Goal: Complete application form

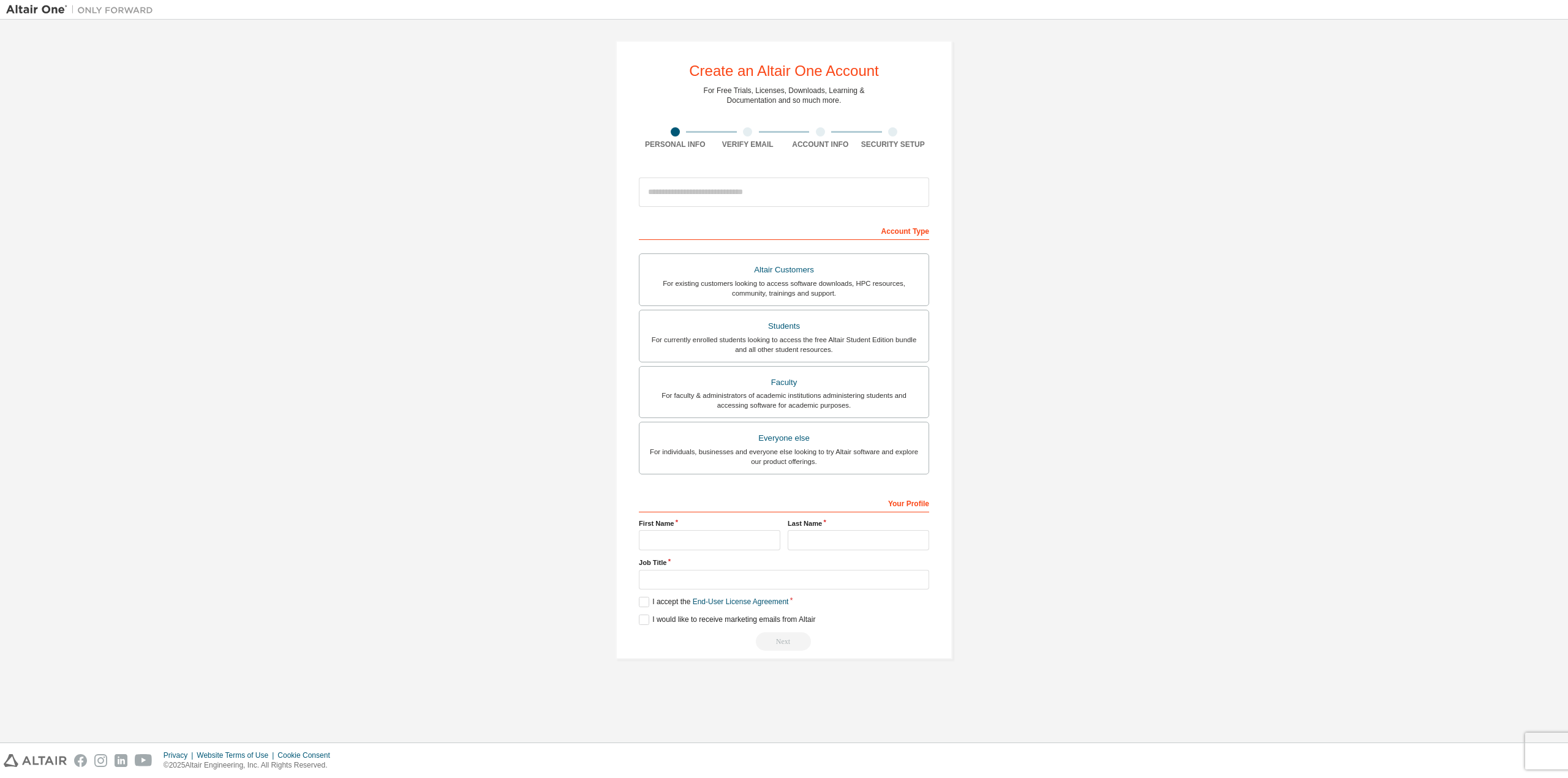
click at [618, 182] on div "Create an Altair One Account For Free Trials, Licenses, Downloads, Learning & D…" at bounding box center [784, 350] width 337 height 619
click at [769, 337] on div "For currently enrolled students looking to access the free Altair Student Editi…" at bounding box center [784, 345] width 274 height 20
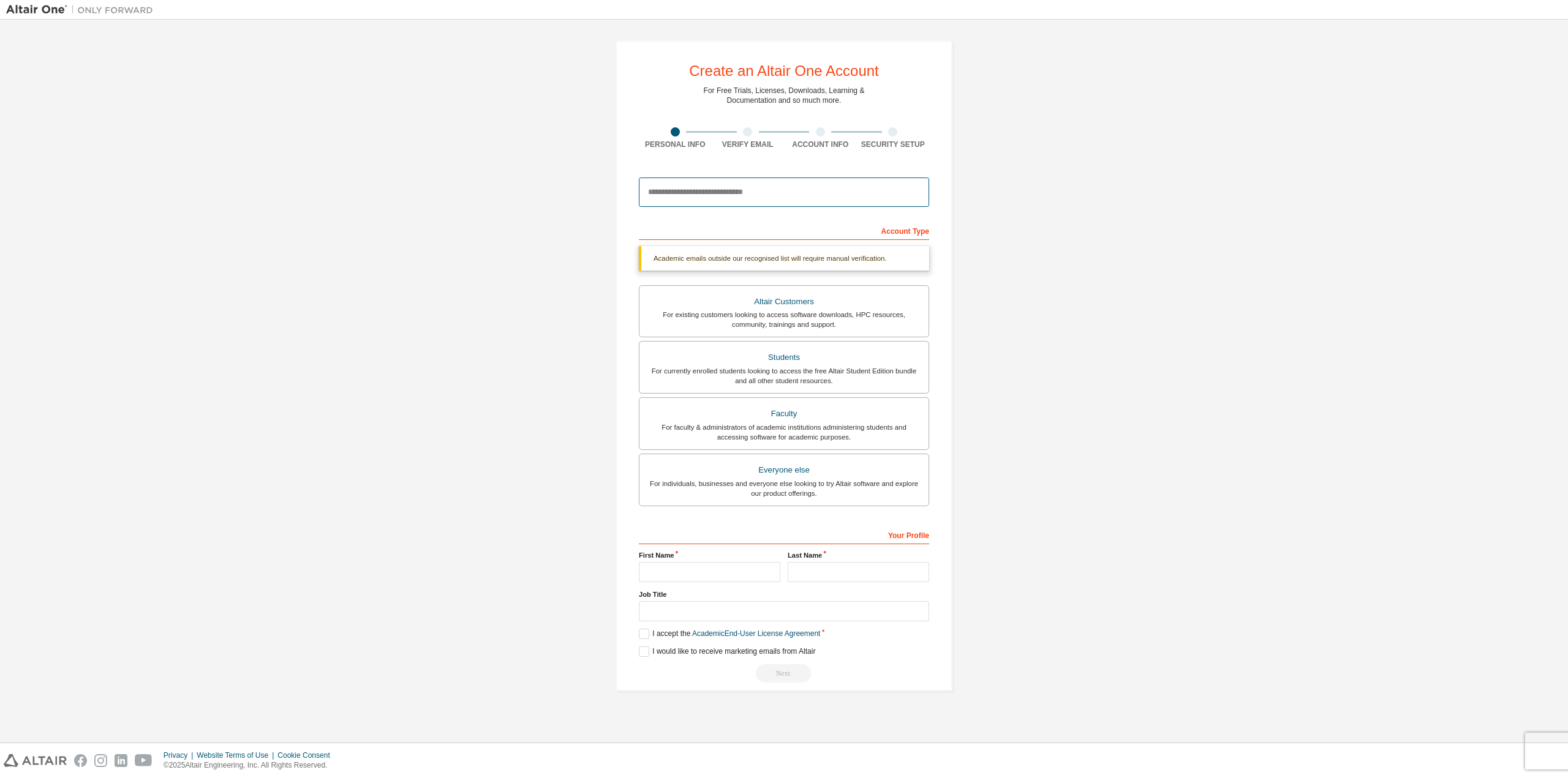
drag, startPoint x: 736, startPoint y: 196, endPoint x: 750, endPoint y: 189, distance: 15.7
click at [758, 182] on input "email" at bounding box center [783, 192] width 290 height 29
type input "**********"
click at [992, 262] on div "**********" at bounding box center [783, 365] width 1556 height 680
click at [724, 574] on input "text" at bounding box center [709, 571] width 142 height 20
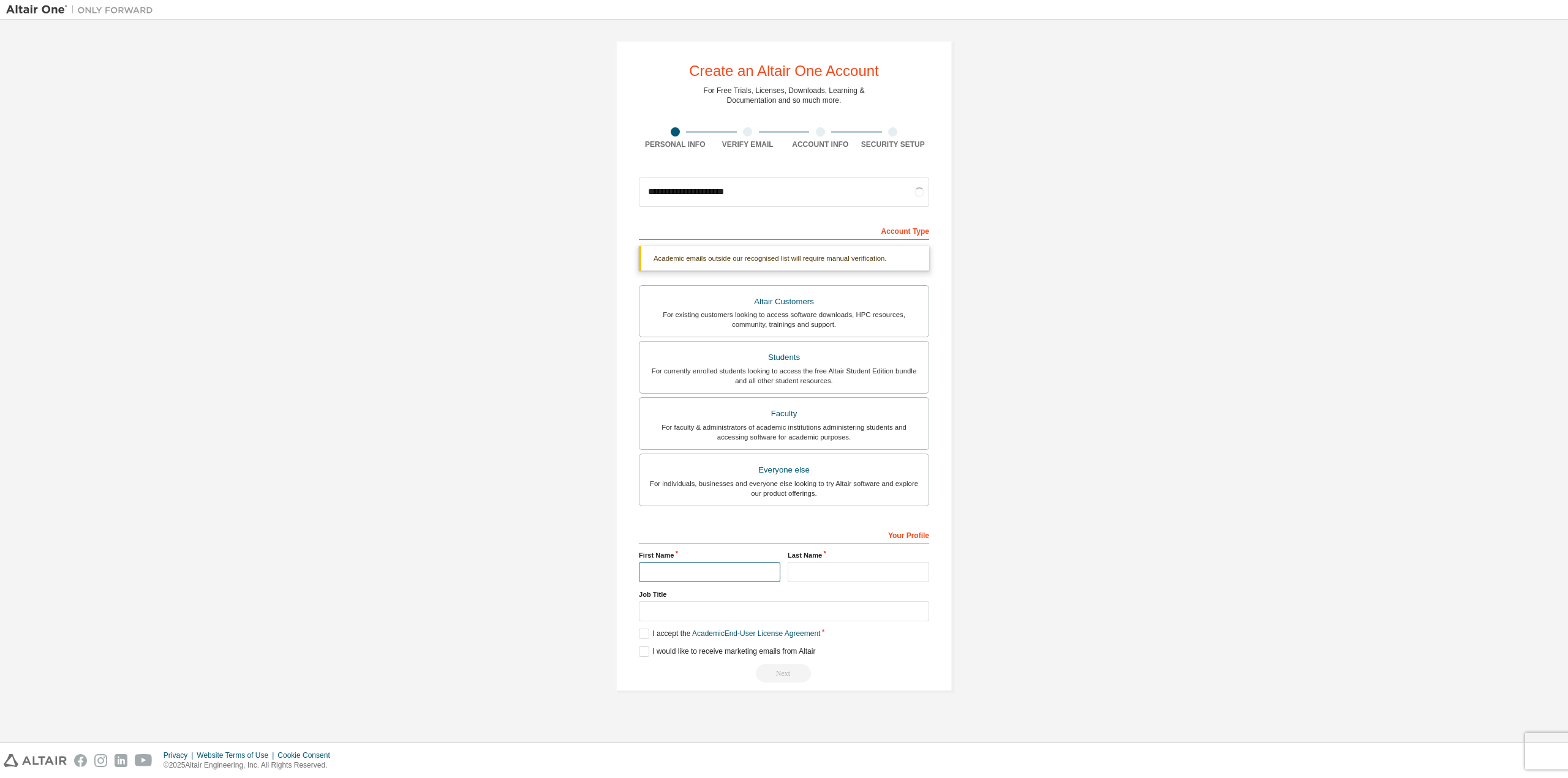
type input "******"
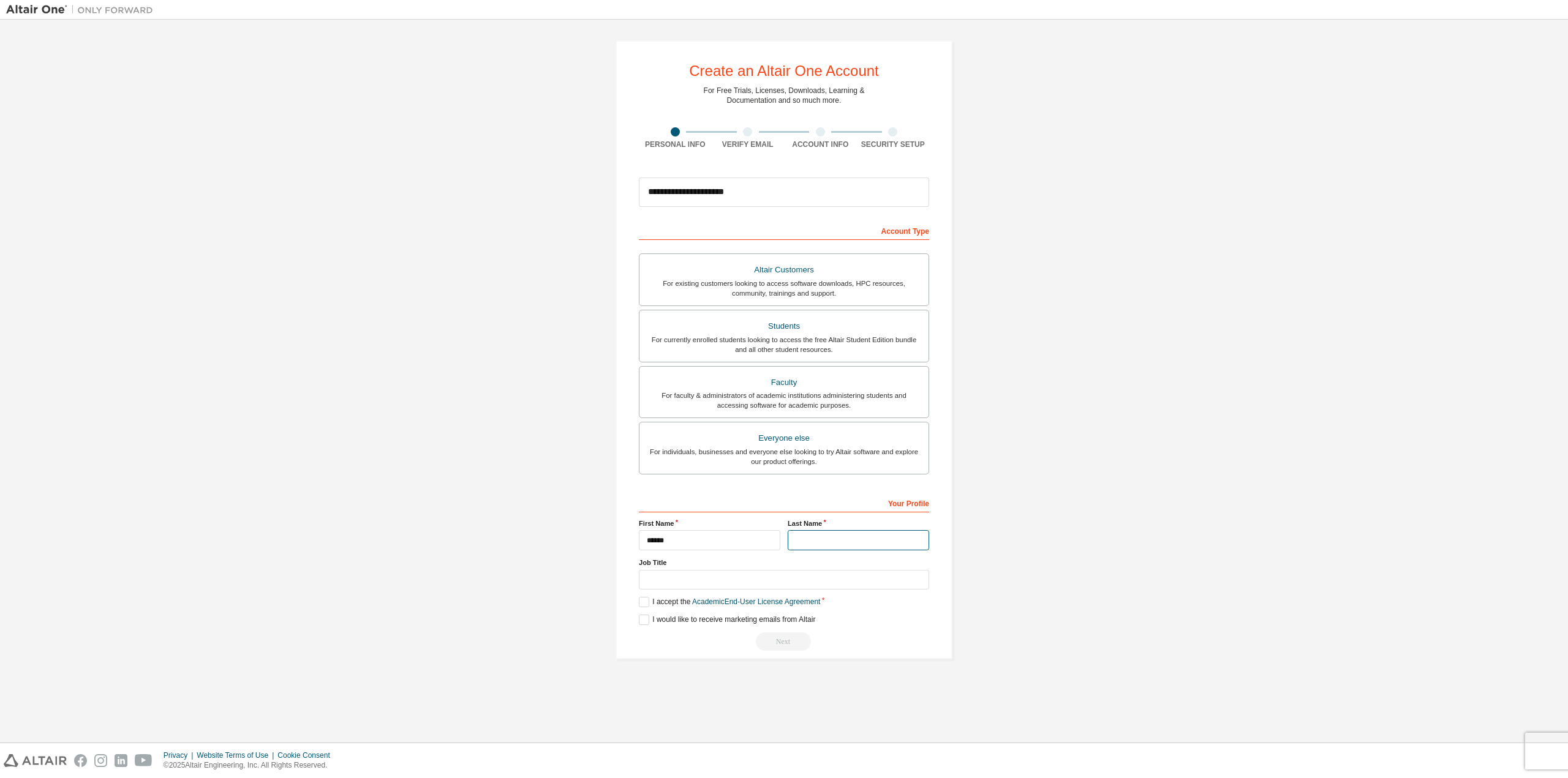
type input "*"
type input "*****"
click at [642, 599] on label "I accept the Academic End-User License Agreement" at bounding box center [729, 601] width 181 height 10
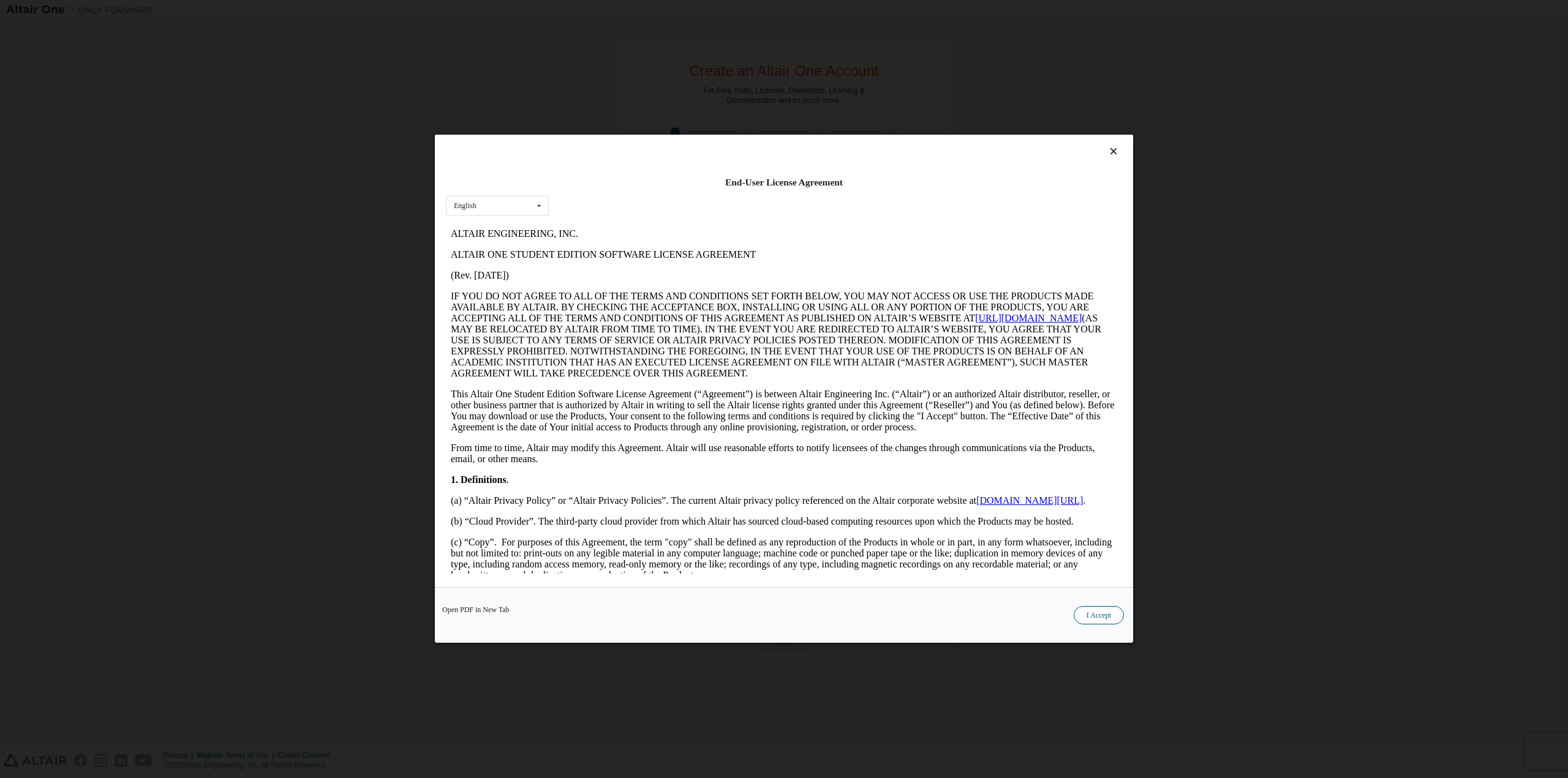
click at [1082, 617] on button "I Accept" at bounding box center [1099, 616] width 50 height 18
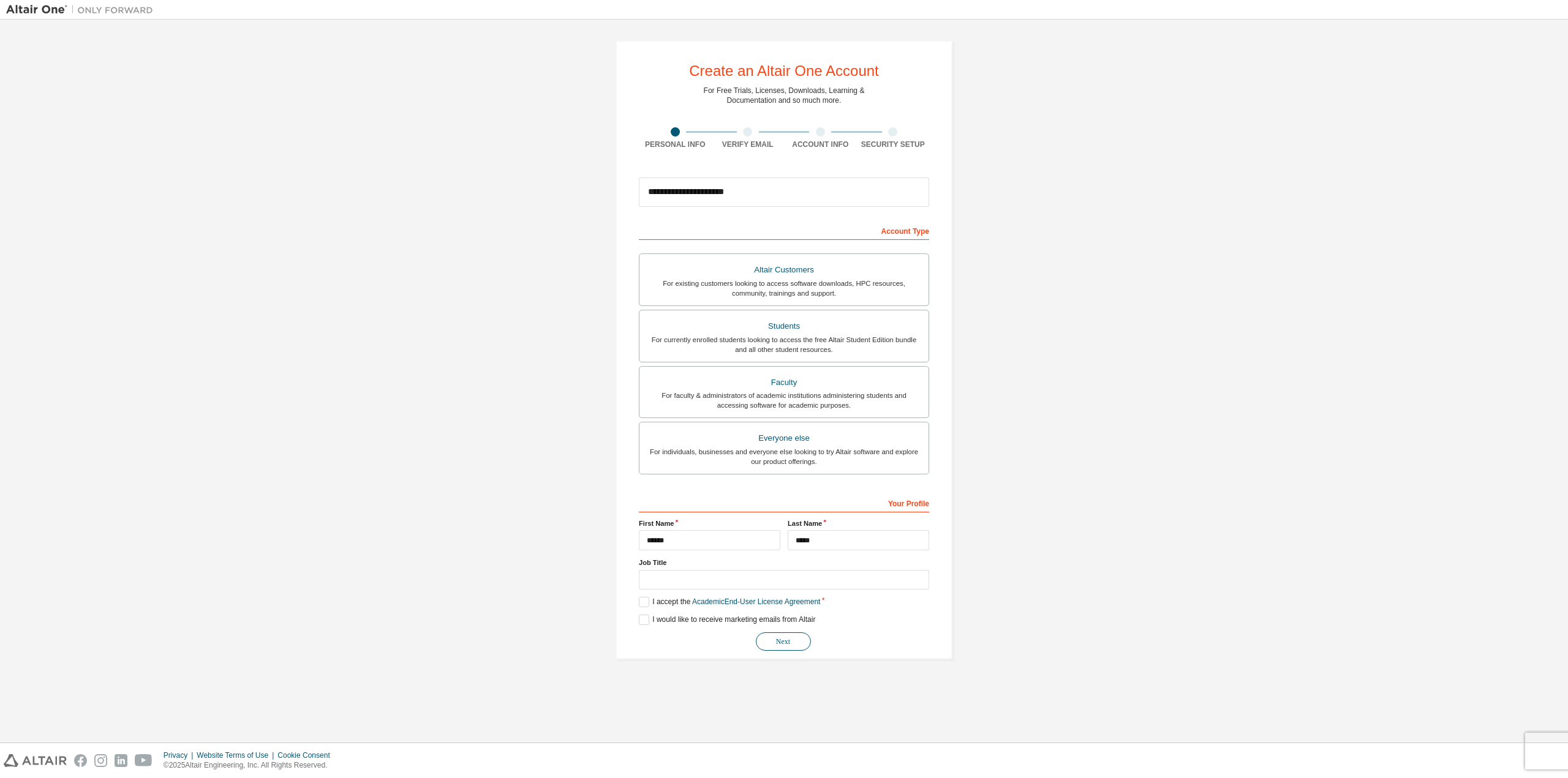
click at [809, 640] on button "Next" at bounding box center [783, 641] width 55 height 18
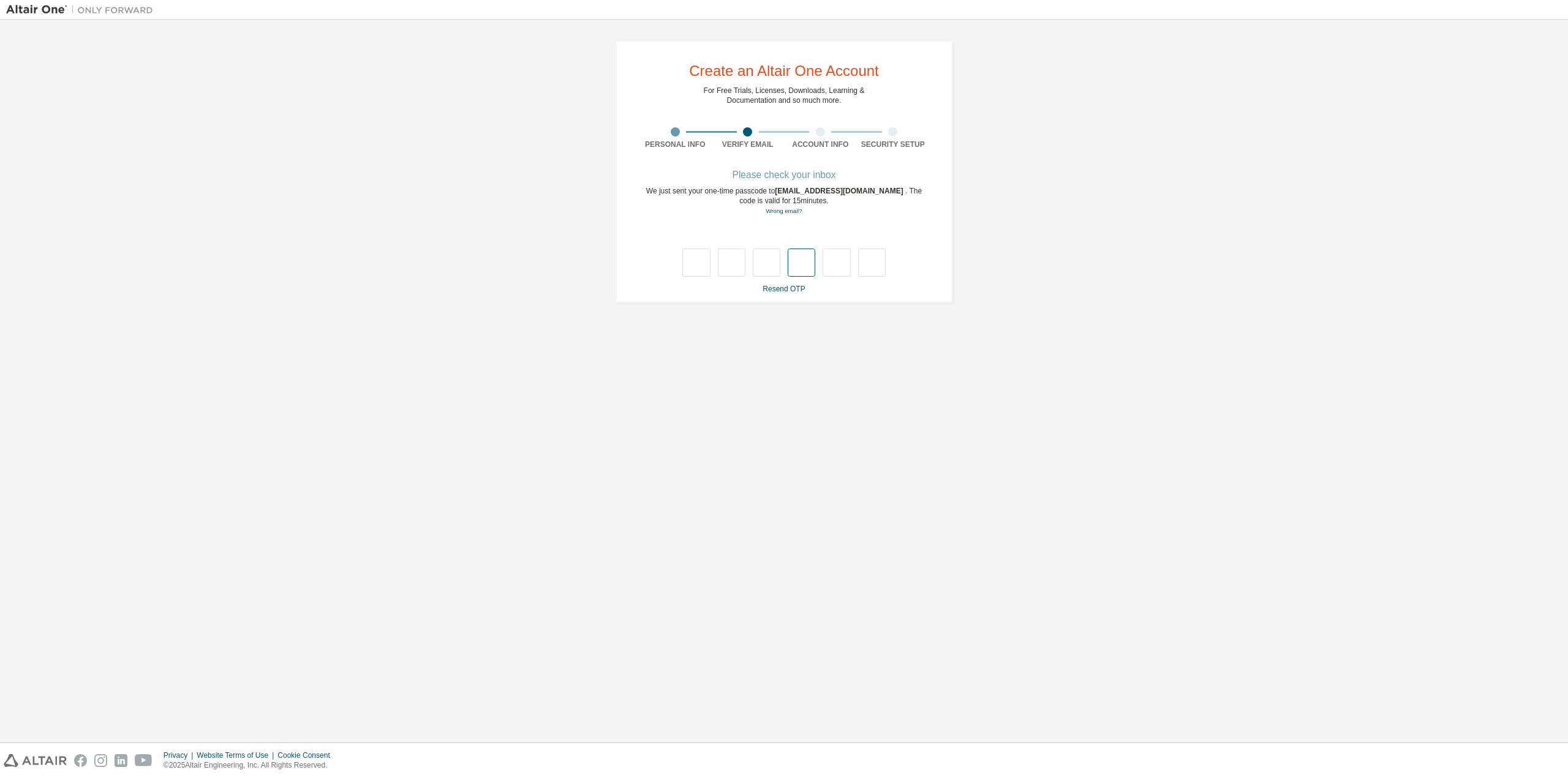
type input "*"
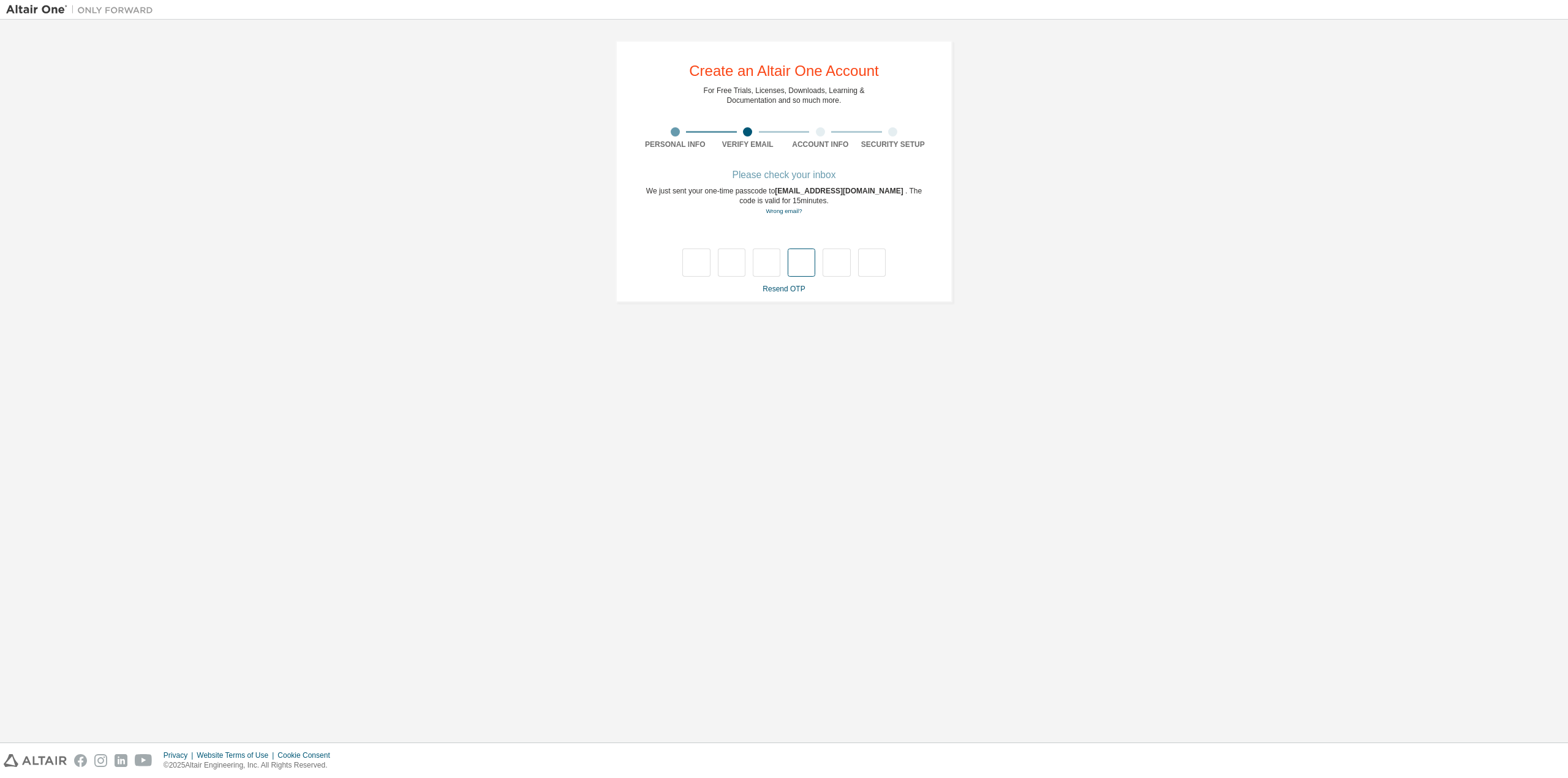
type input "*"
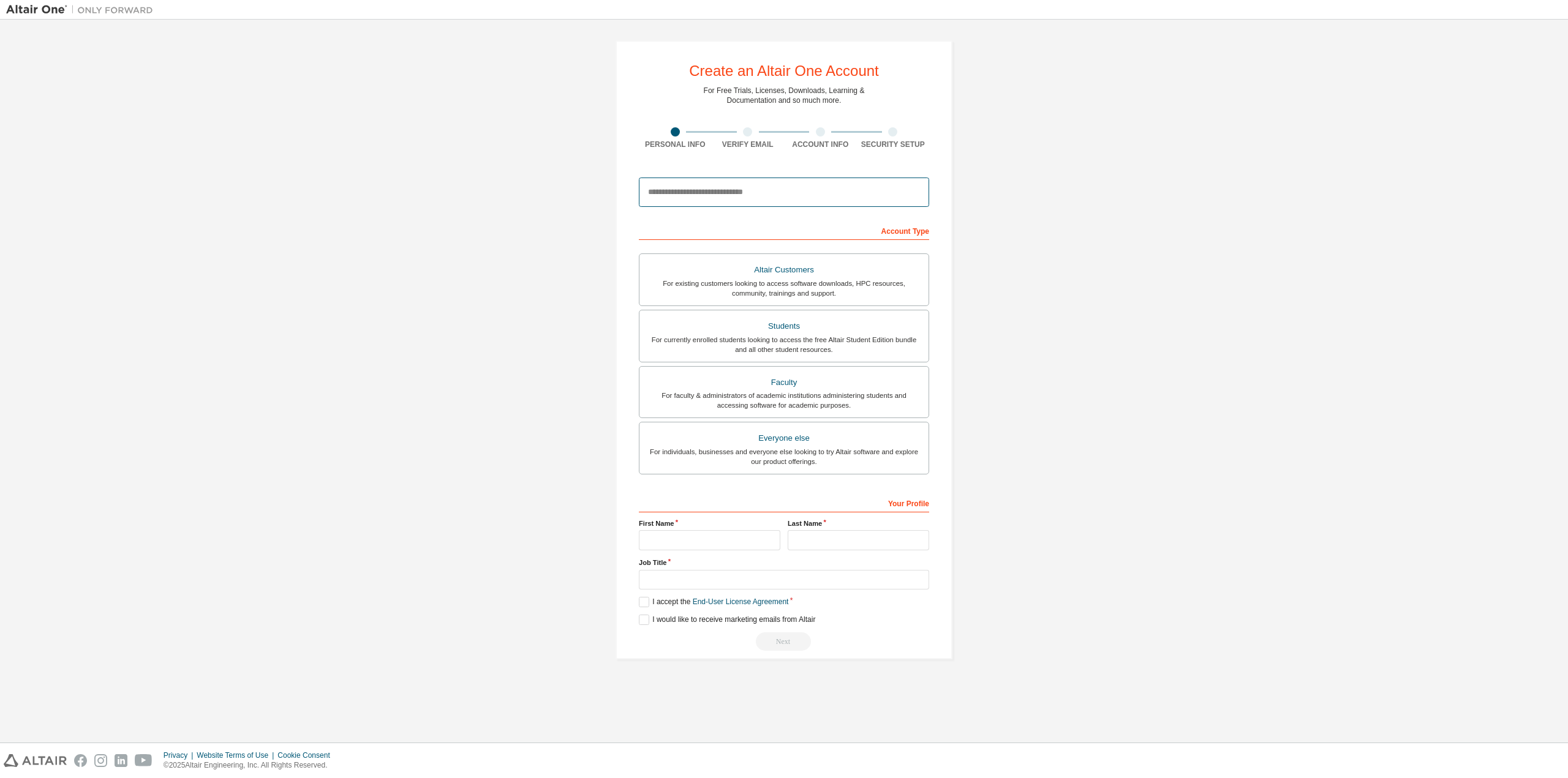
click at [743, 178] on input "email" at bounding box center [783, 192] width 290 height 29
type input "**********"
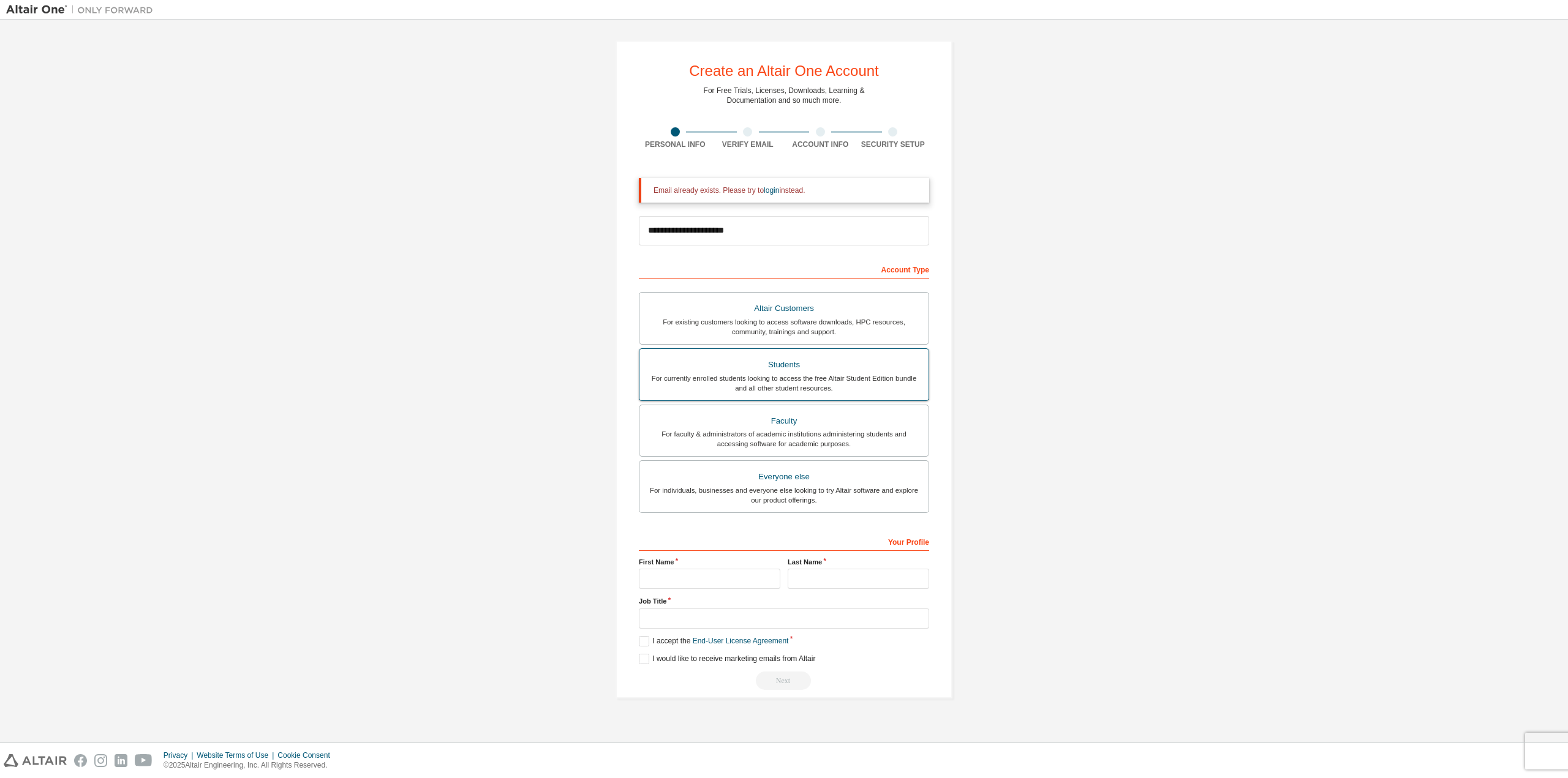
click at [816, 347] on div "Altair Customers For existing customers looking to access software downloads, H…" at bounding box center [783, 404] width 290 height 225
click at [818, 372] on div "Students" at bounding box center [784, 364] width 274 height 17
click at [707, 575] on input "text" at bounding box center [709, 578] width 142 height 20
type input "*"
type input "******"
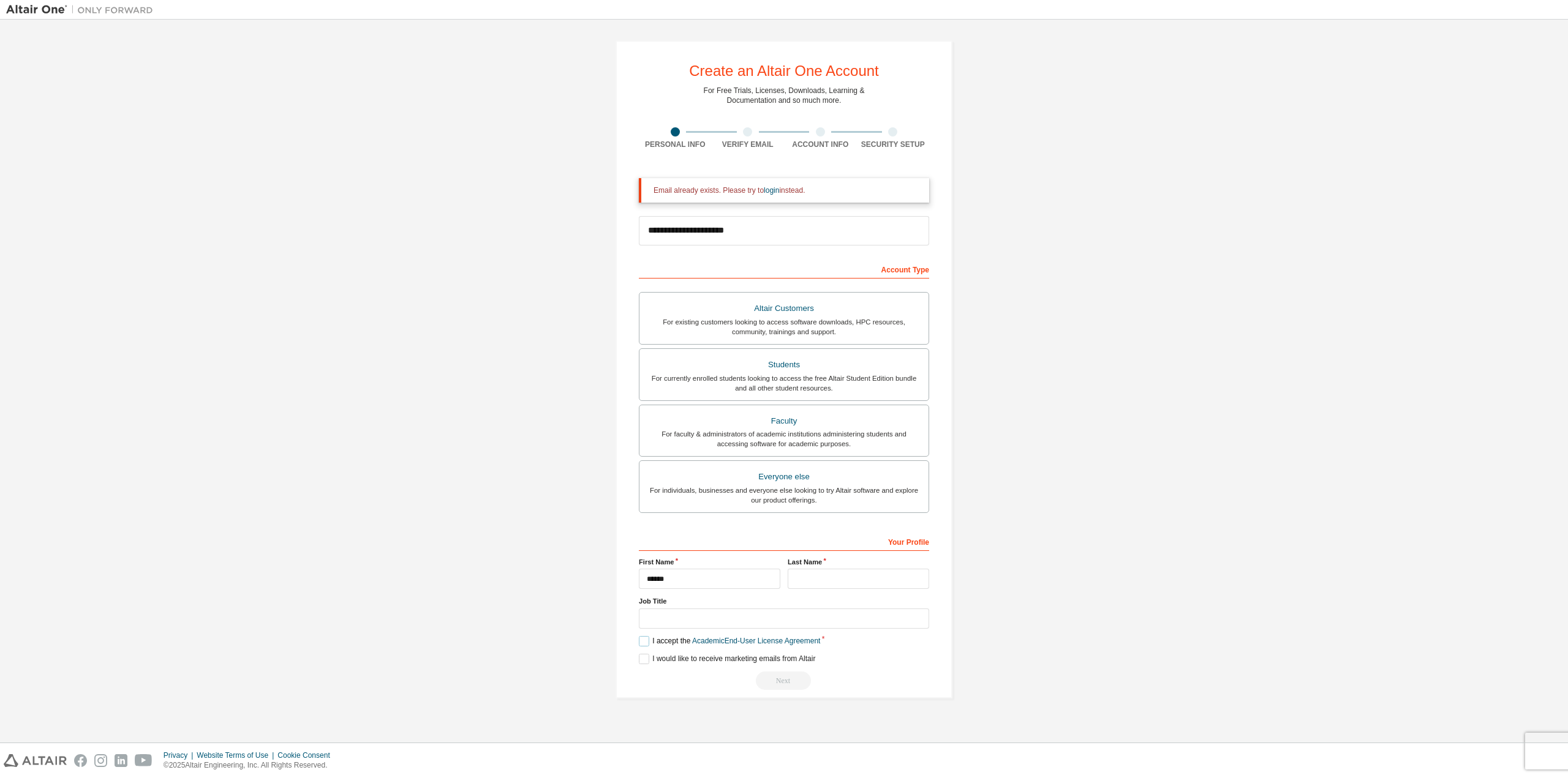
click at [642, 643] on label "I accept the Academic End-User License Agreement" at bounding box center [729, 641] width 181 height 10
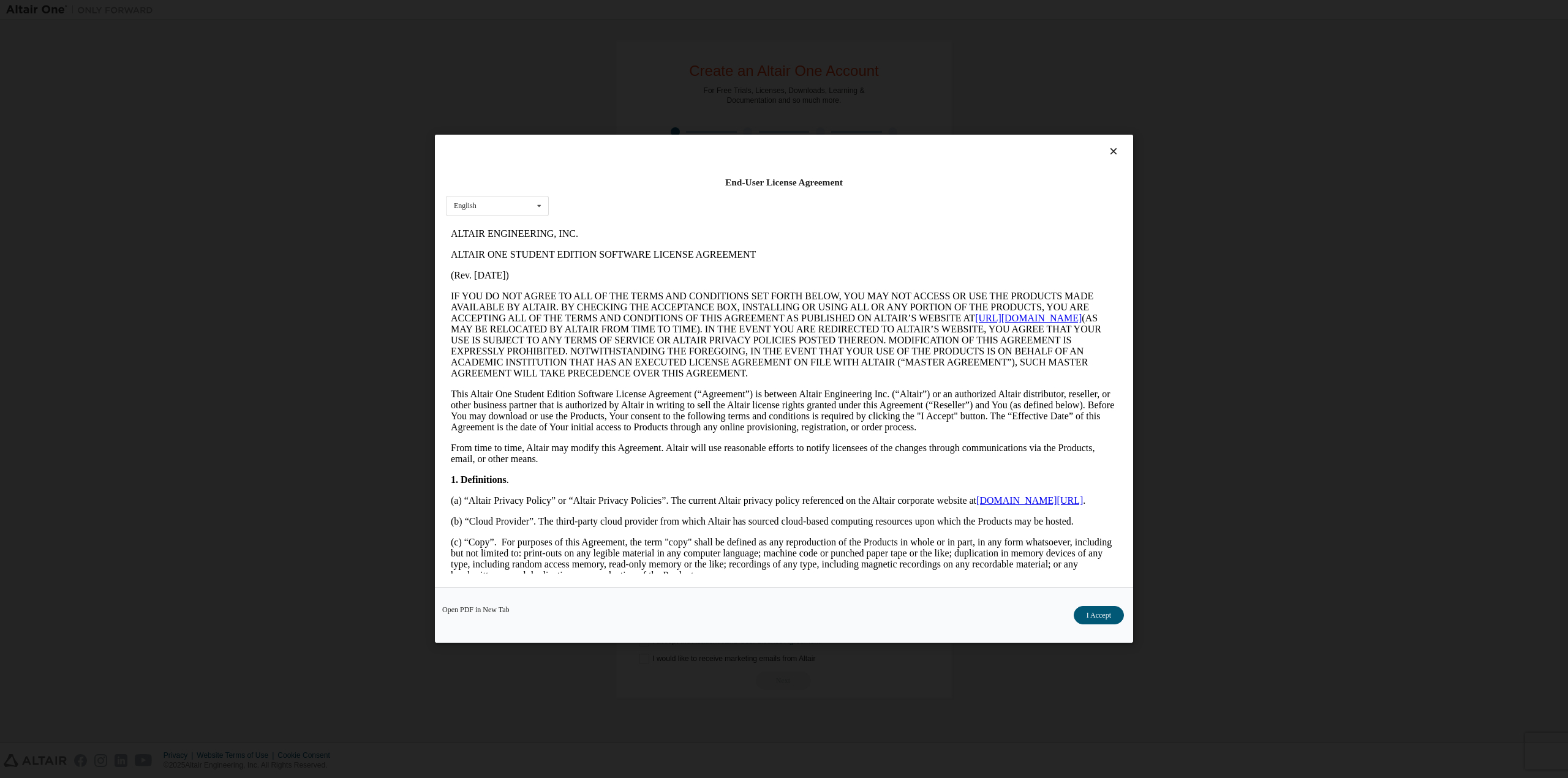
click at [1122, 628] on div "Open PDF in New Tab I Accept" at bounding box center [783, 615] width 698 height 56
click at [1115, 621] on button "I Accept" at bounding box center [1099, 616] width 50 height 18
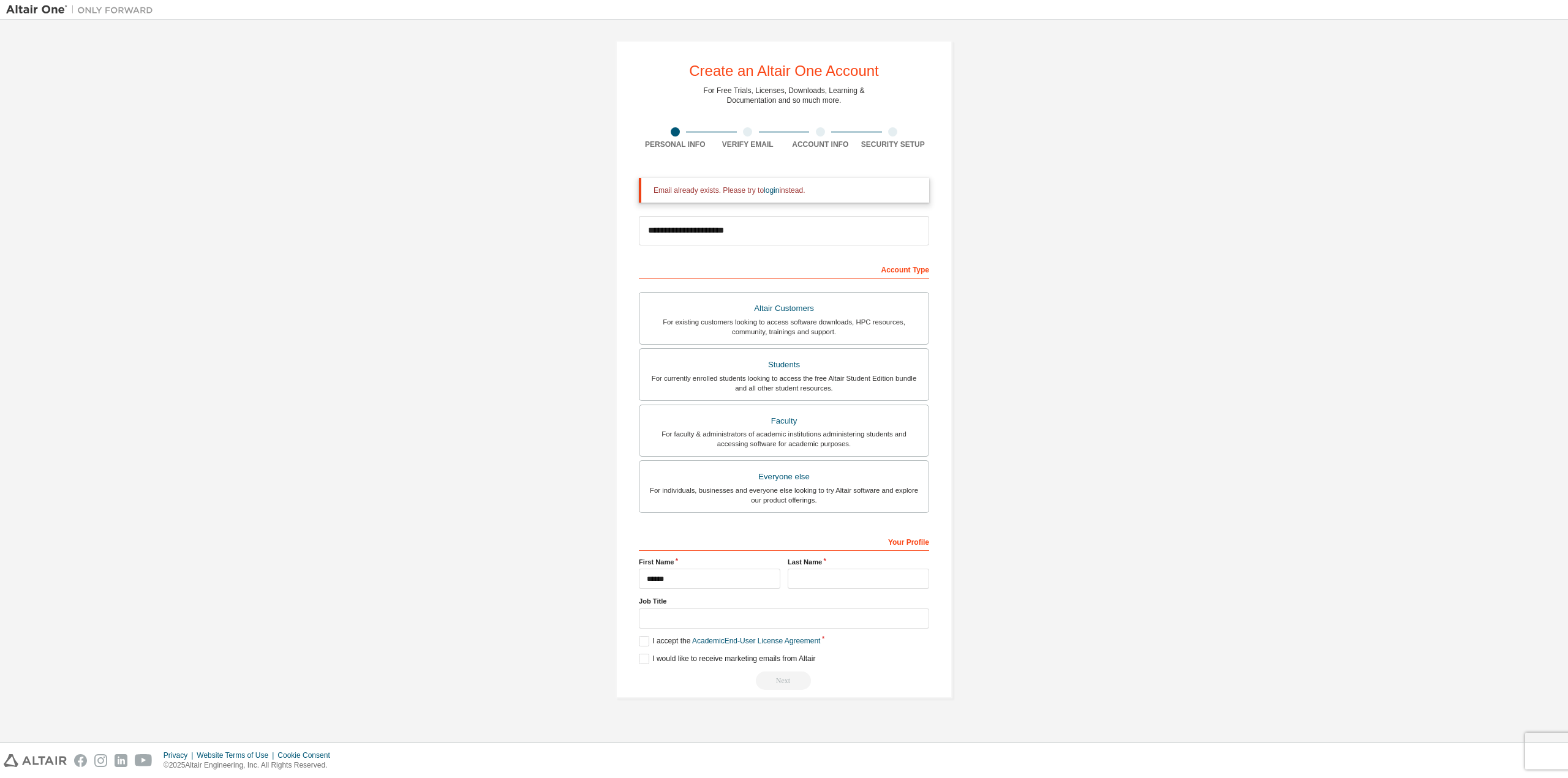
click at [748, 687] on div "Next" at bounding box center [783, 680] width 290 height 18
click at [769, 190] on link "login" at bounding box center [772, 190] width 15 height 8
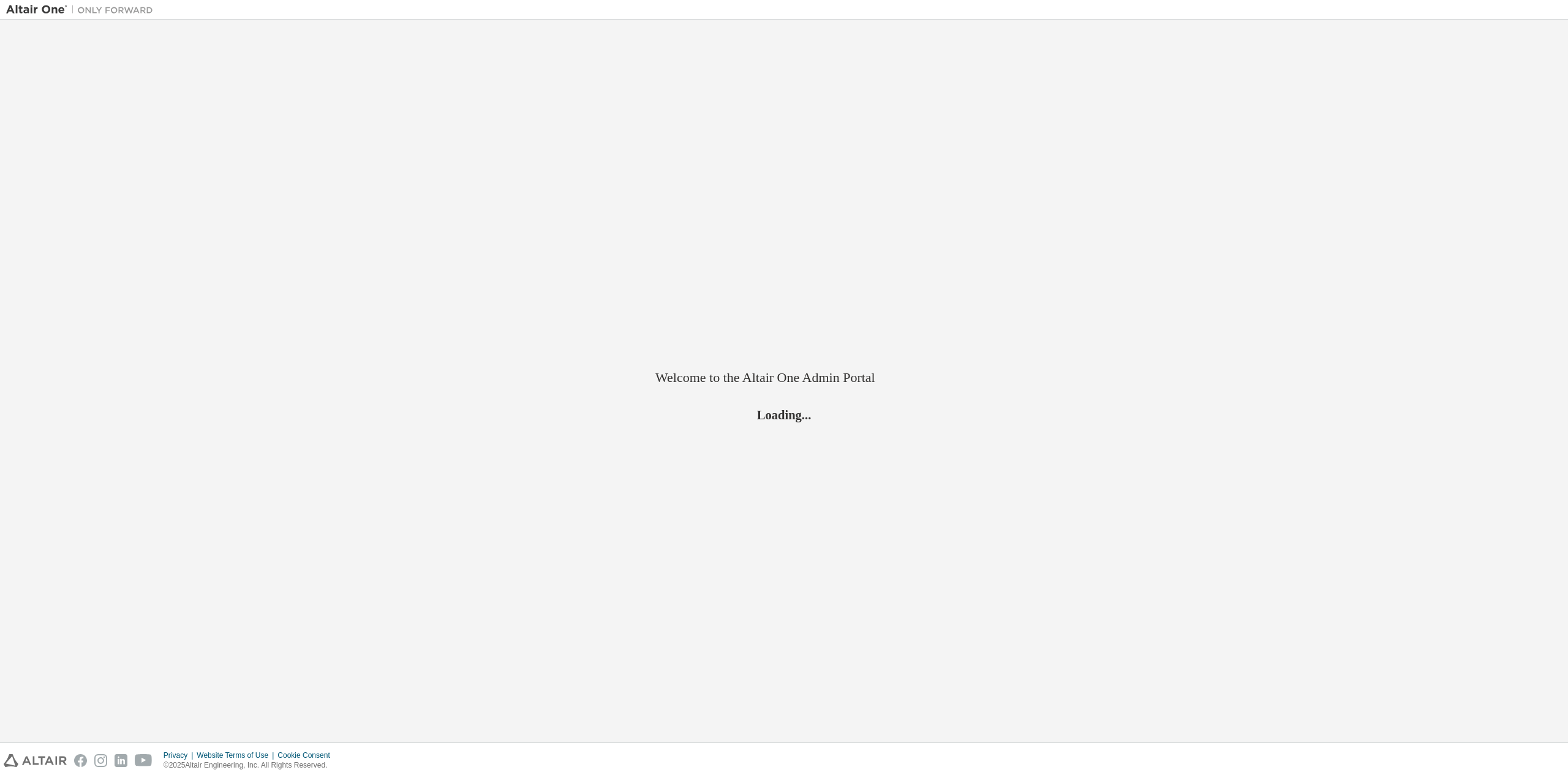
click at [767, 431] on div "Welcome to the Altair One Admin Portal Loading..." at bounding box center [783, 381] width 1556 height 711
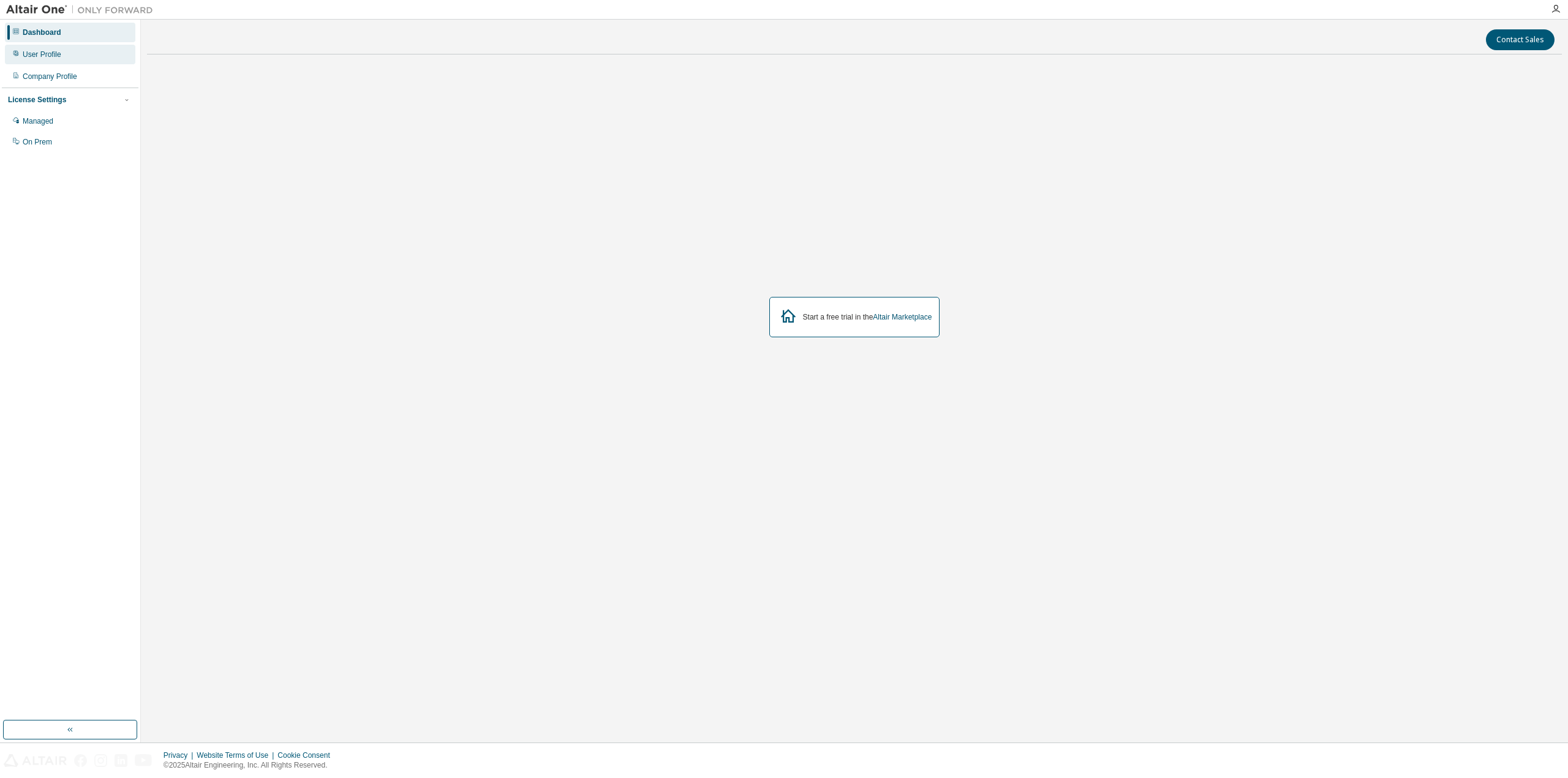
click at [59, 59] on div "User Profile" at bounding box center [42, 55] width 39 height 9
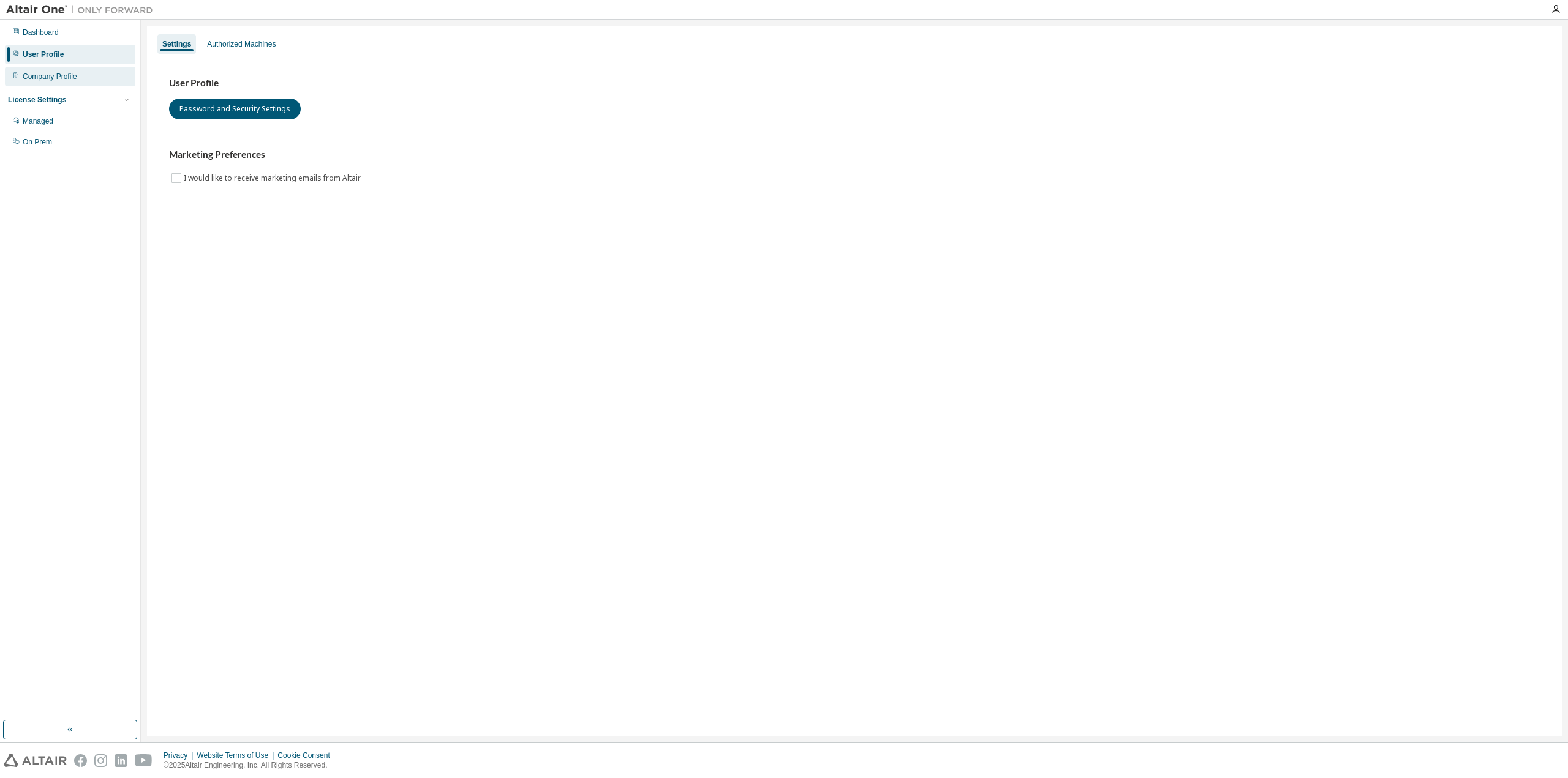
click at [70, 77] on div "Company Profile" at bounding box center [50, 76] width 55 height 9
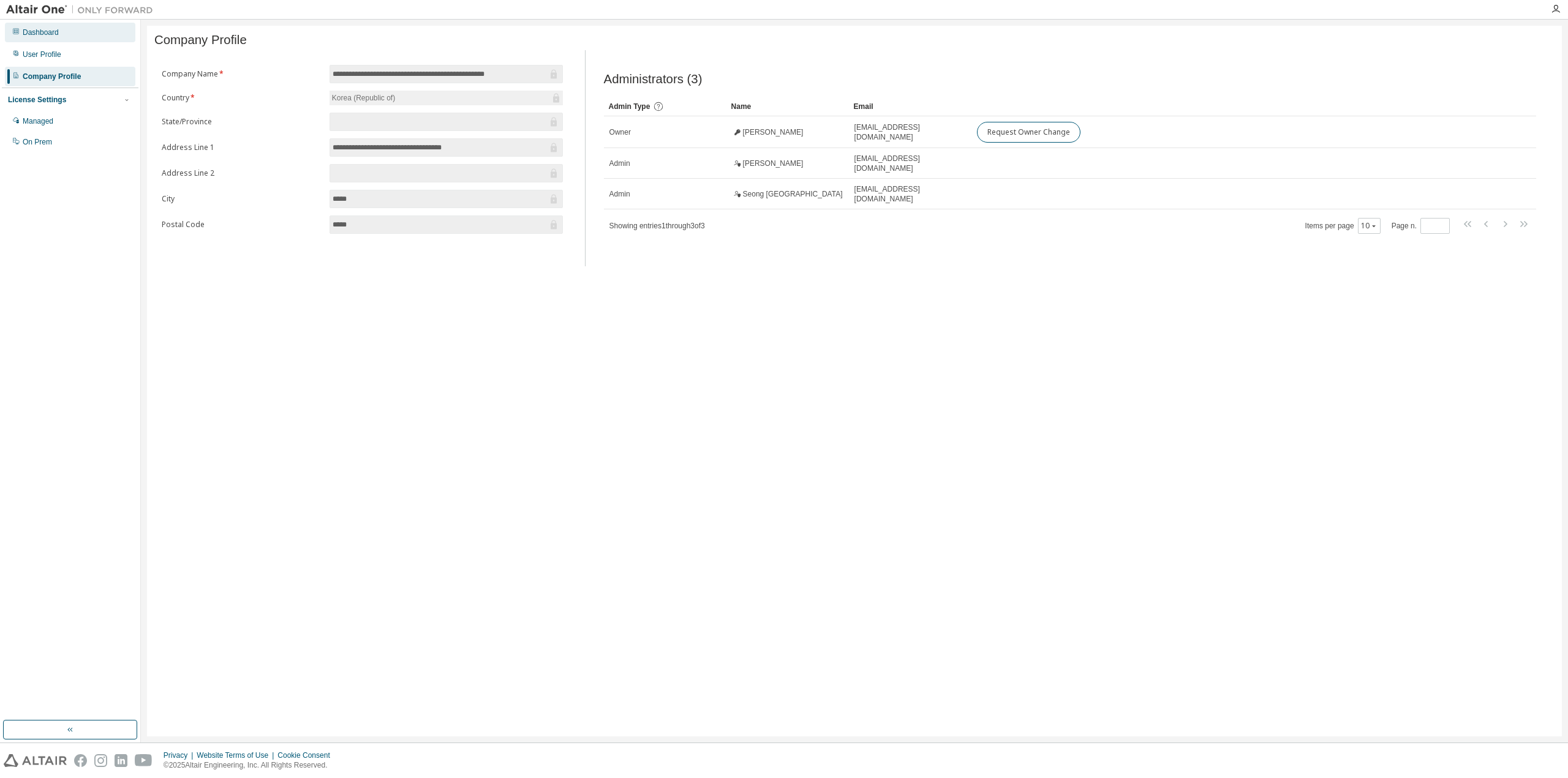
click at [48, 34] on div "Dashboard" at bounding box center [41, 32] width 36 height 9
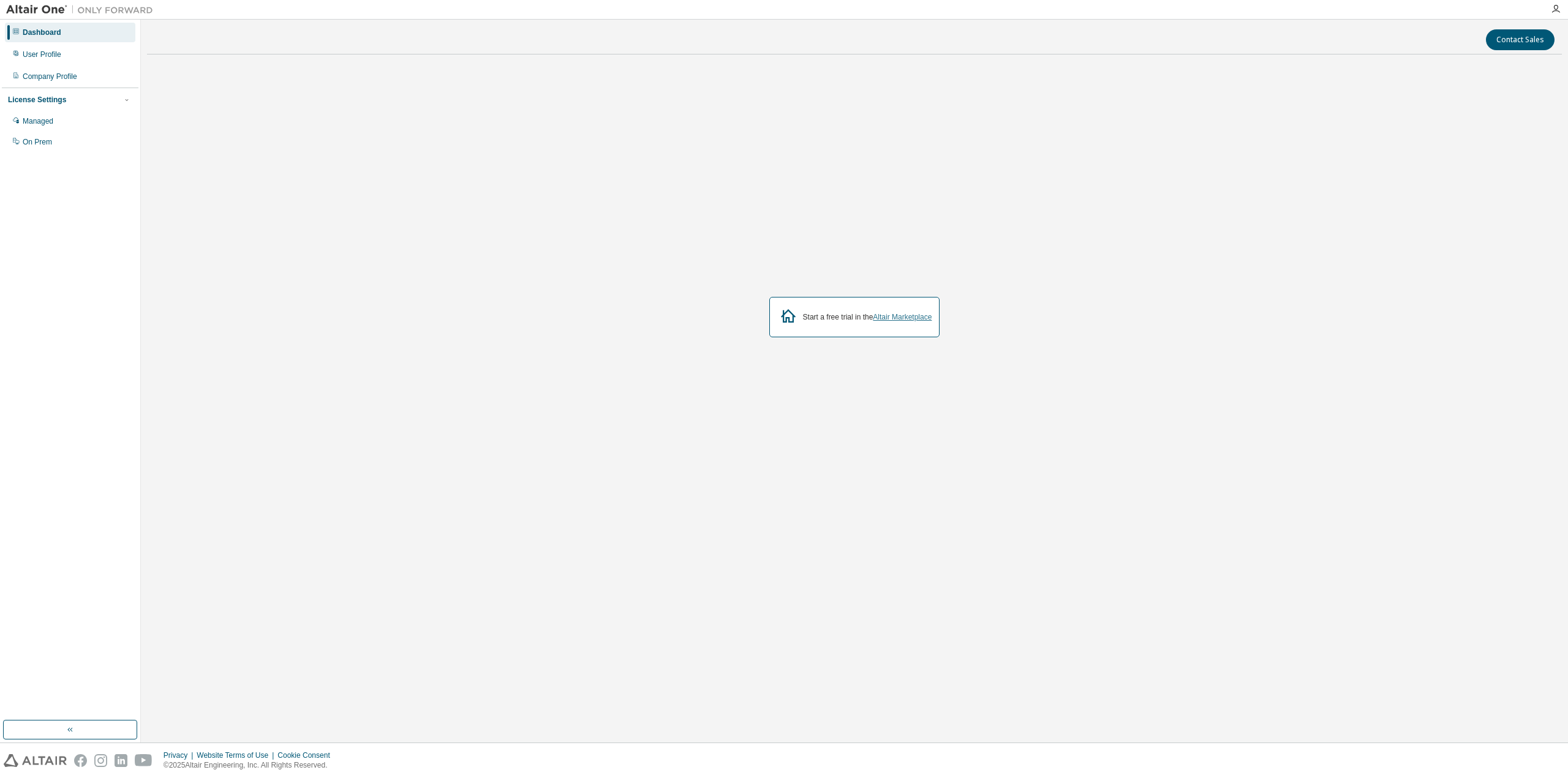
click at [898, 314] on link "Altair Marketplace" at bounding box center [902, 316] width 59 height 8
